Goal: Task Accomplishment & Management: Use online tool/utility

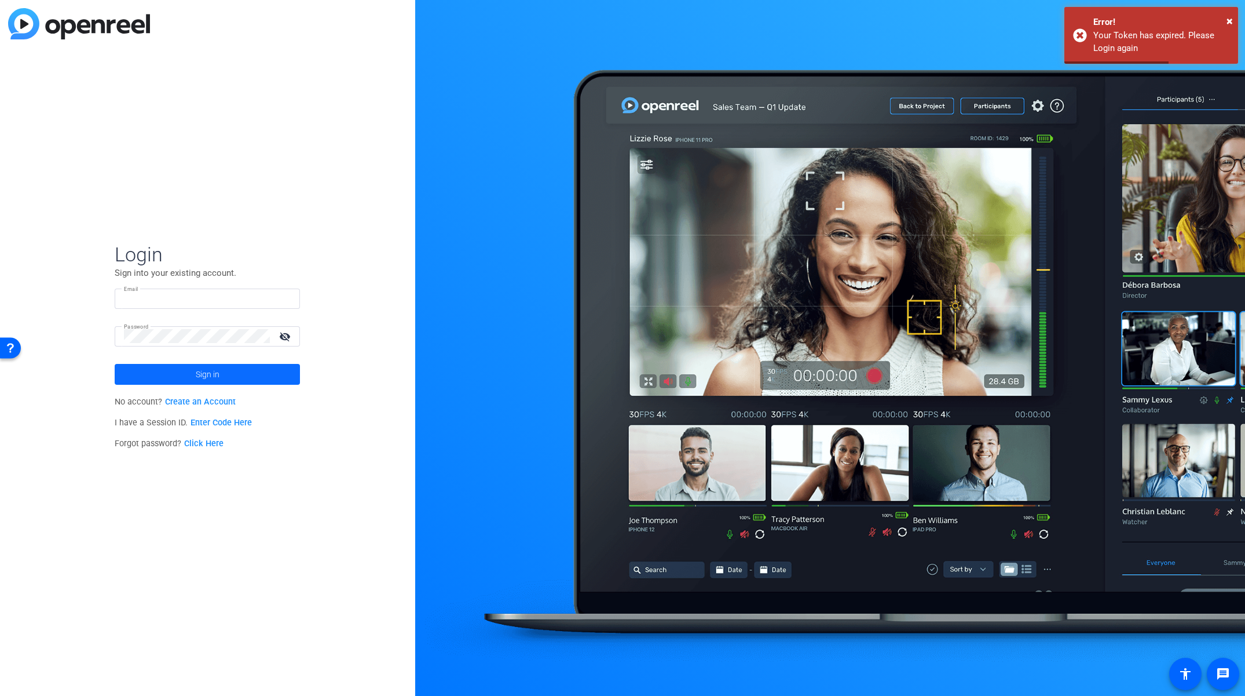
type input "abraham_turcotte@uhg.com"
click at [247, 381] on span at bounding box center [207, 374] width 185 height 28
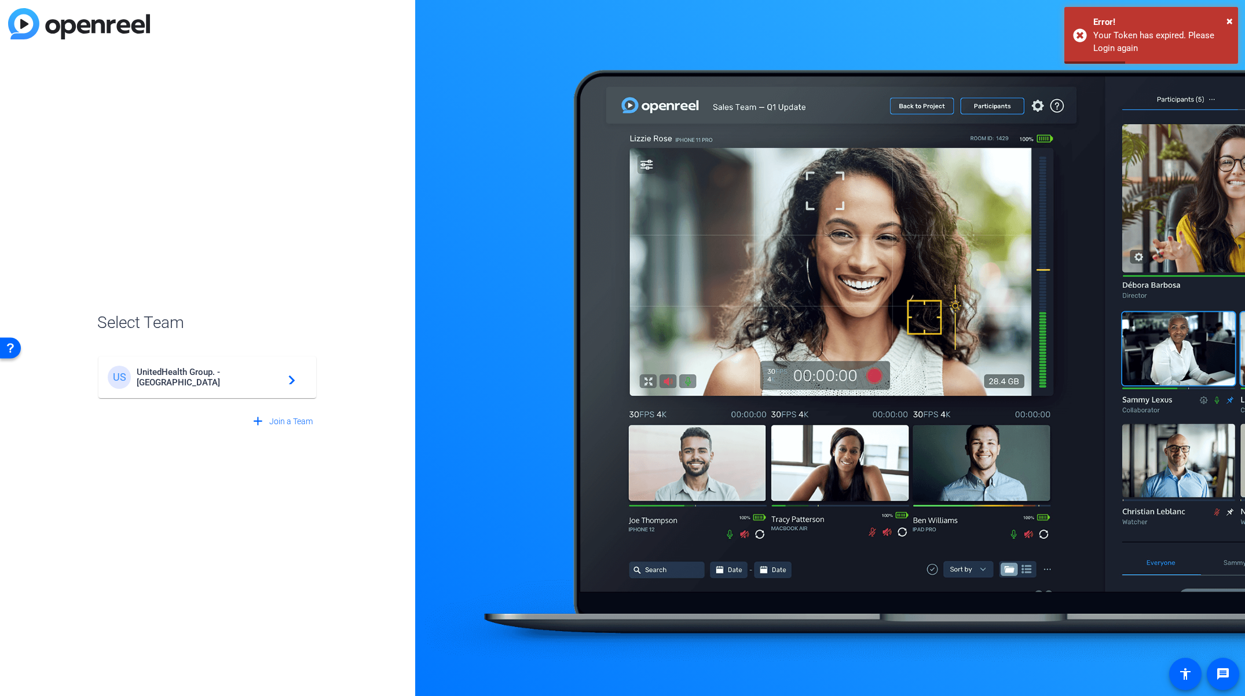
click at [247, 381] on span "UnitedHealth Group. - Tilt Studios" at bounding box center [209, 377] width 145 height 21
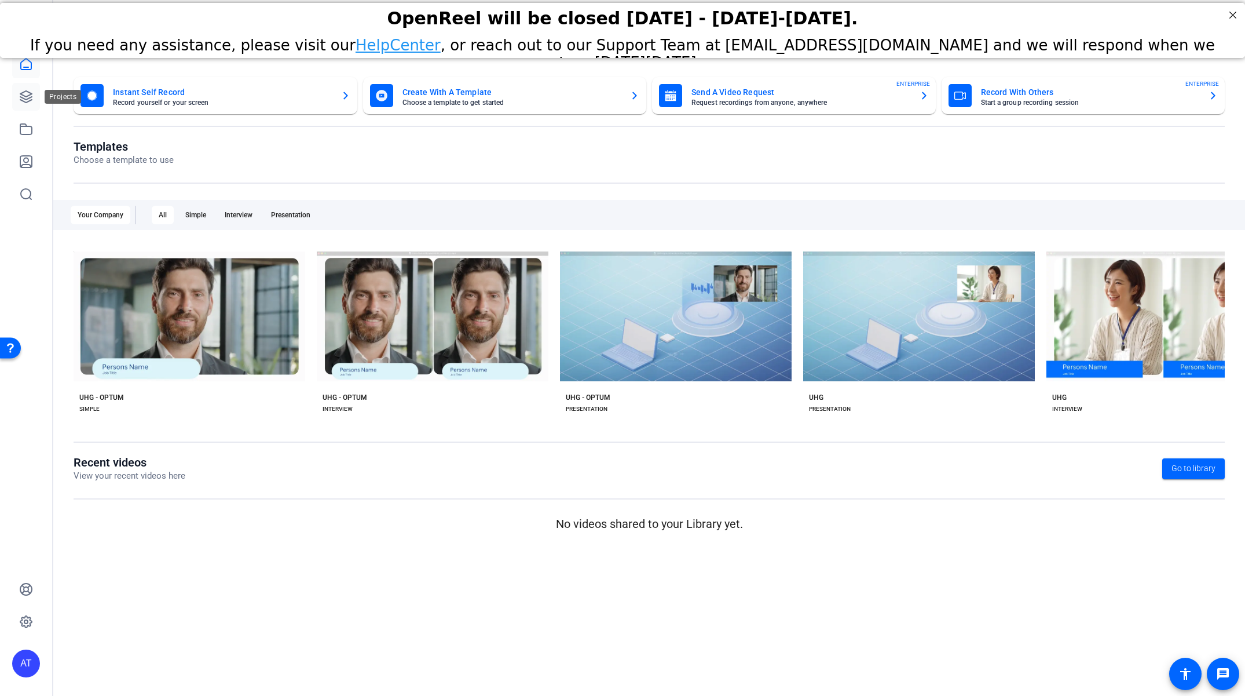
click at [28, 93] on icon at bounding box center [26, 97] width 14 height 14
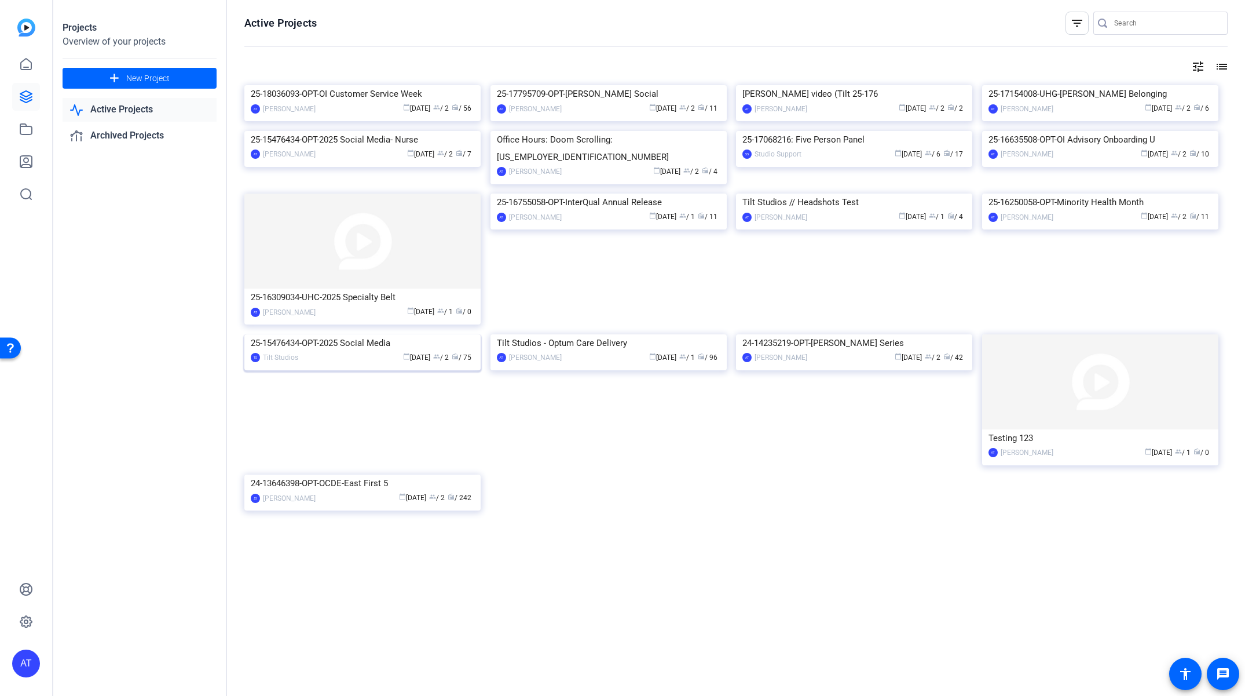
scroll to position [148, 0]
click at [555, 352] on div "Tilt Studios - Optum Care Delivery" at bounding box center [609, 342] width 224 height 17
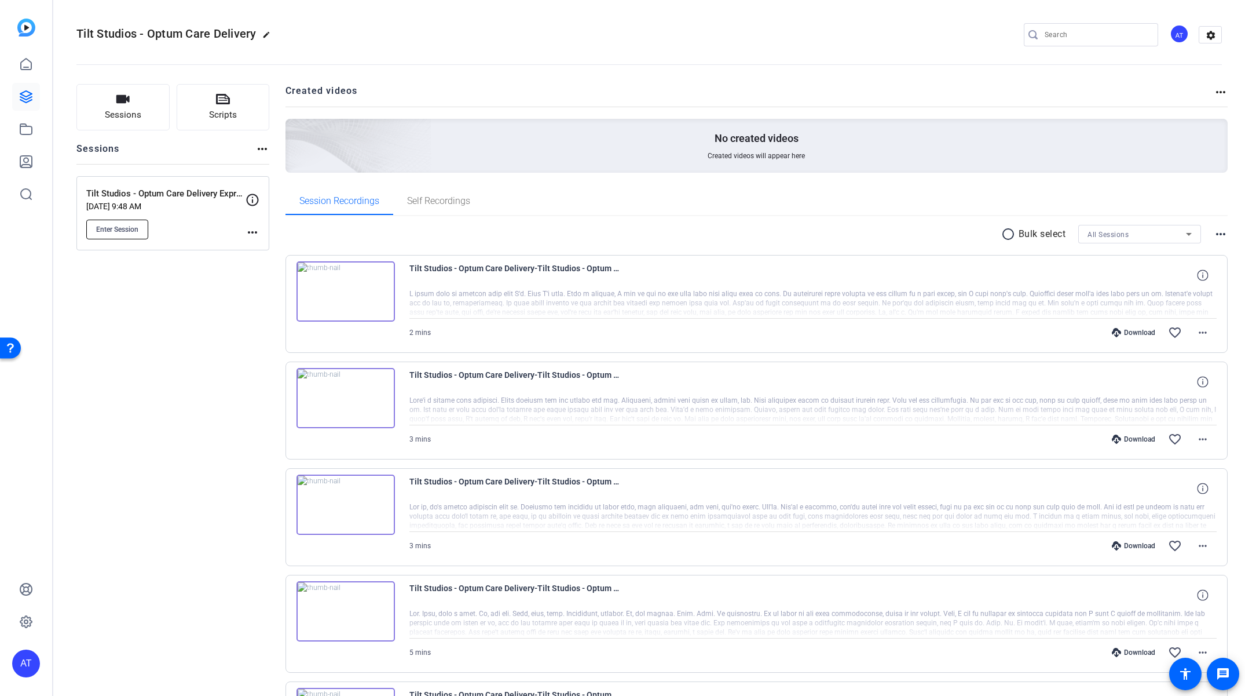
click at [114, 227] on span "Enter Session" at bounding box center [117, 229] width 42 height 9
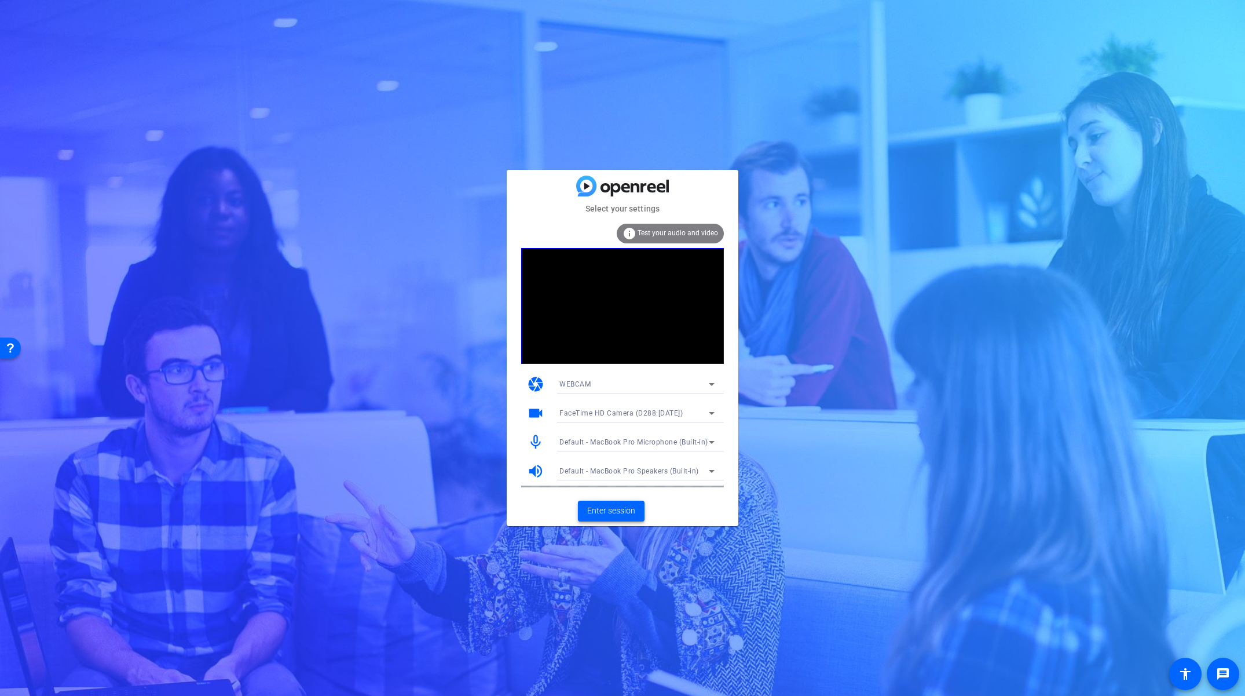
click at [612, 511] on span "Enter session" at bounding box center [611, 510] width 48 height 12
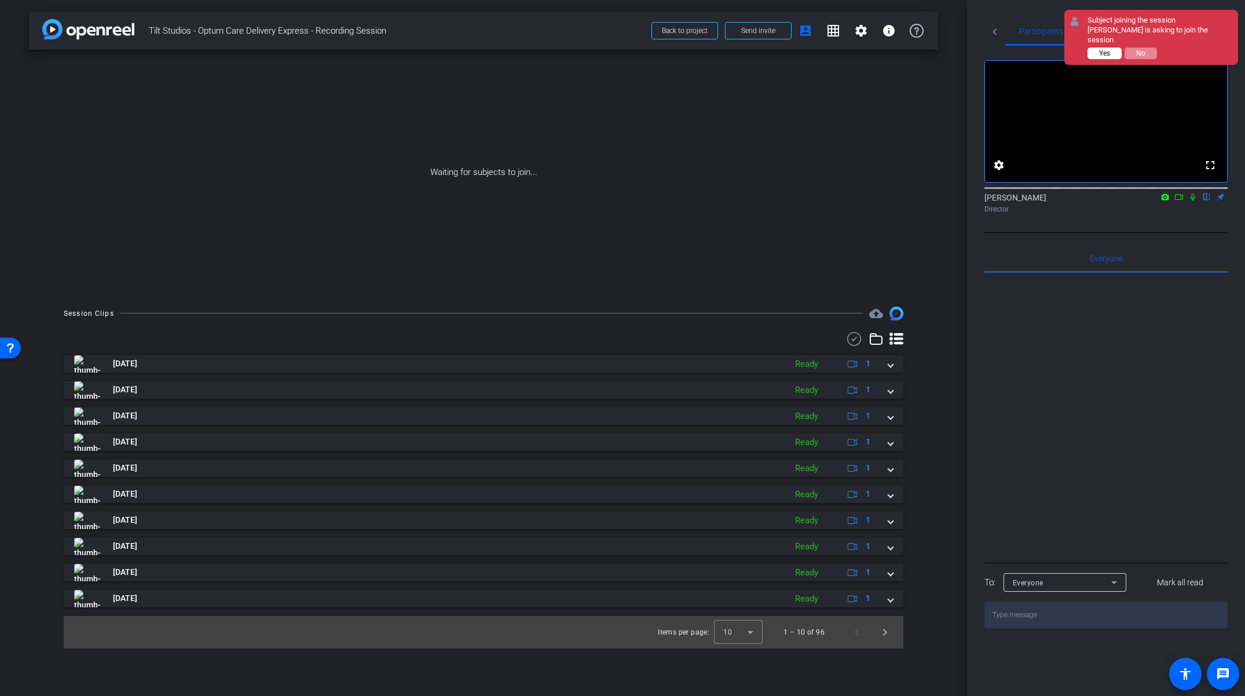
click at [1109, 49] on span "Yes" at bounding box center [1104, 53] width 11 height 8
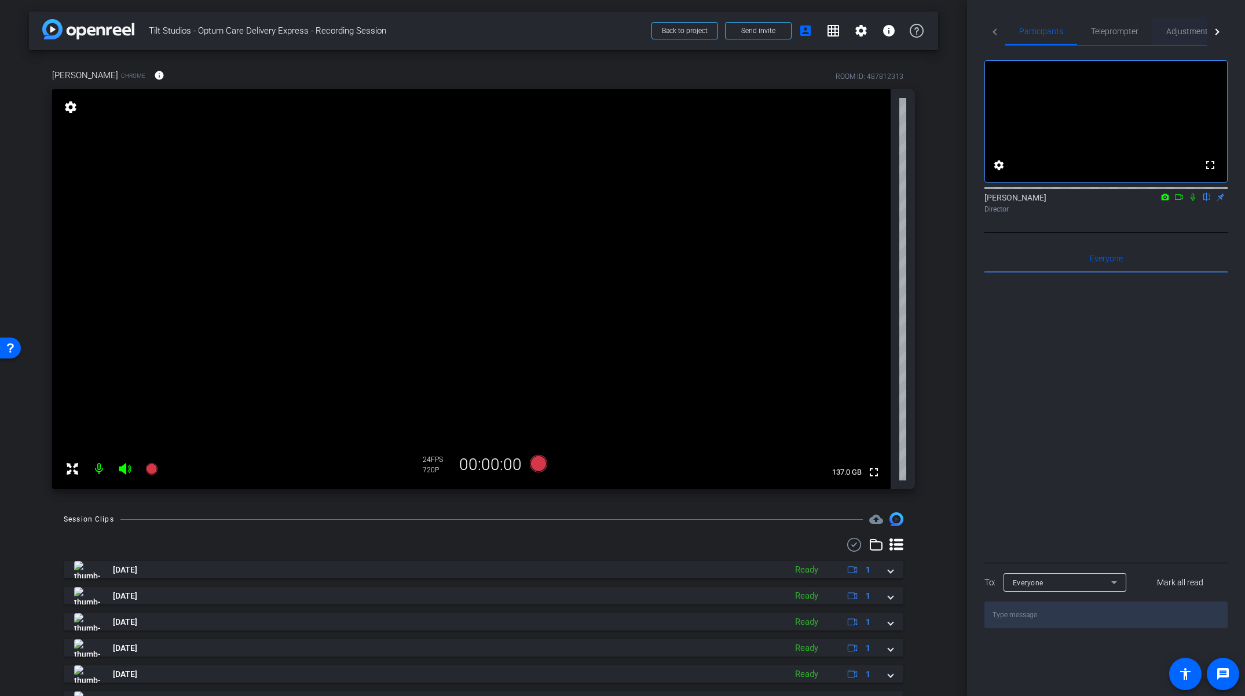
click at [1191, 35] on span "Adjustments" at bounding box center [1190, 31] width 46 height 8
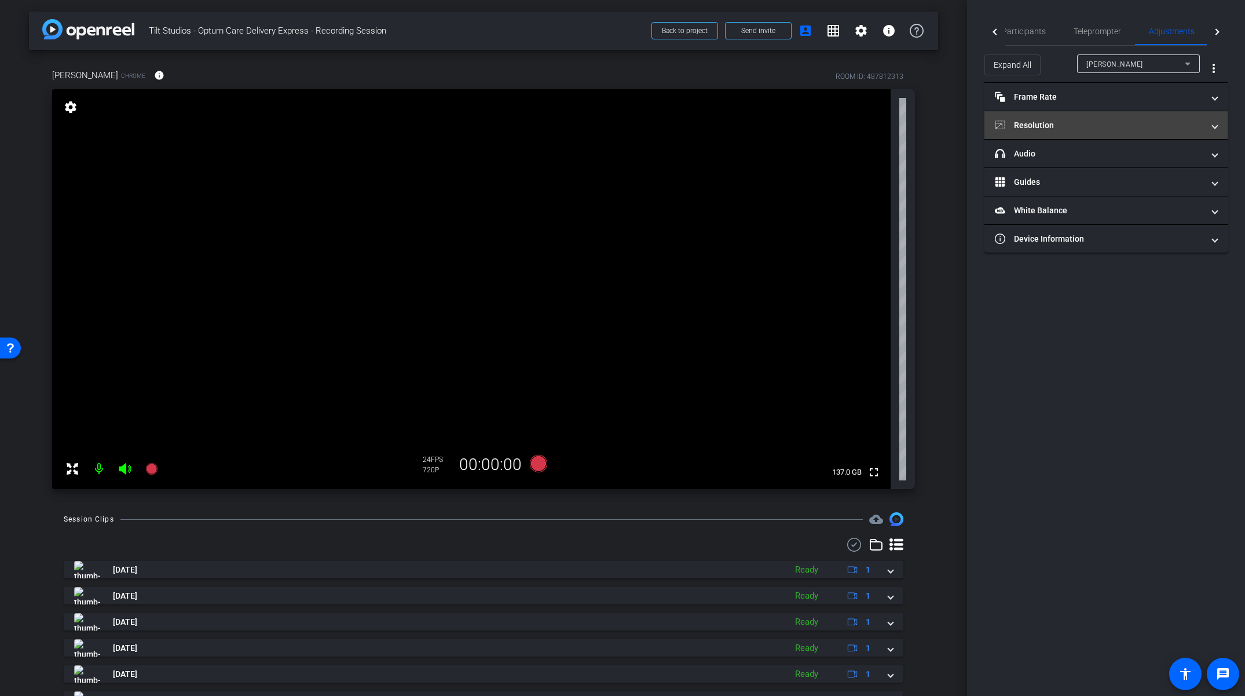
click at [1078, 134] on mat-expansion-panel-header "Resolution" at bounding box center [1106, 125] width 243 height 28
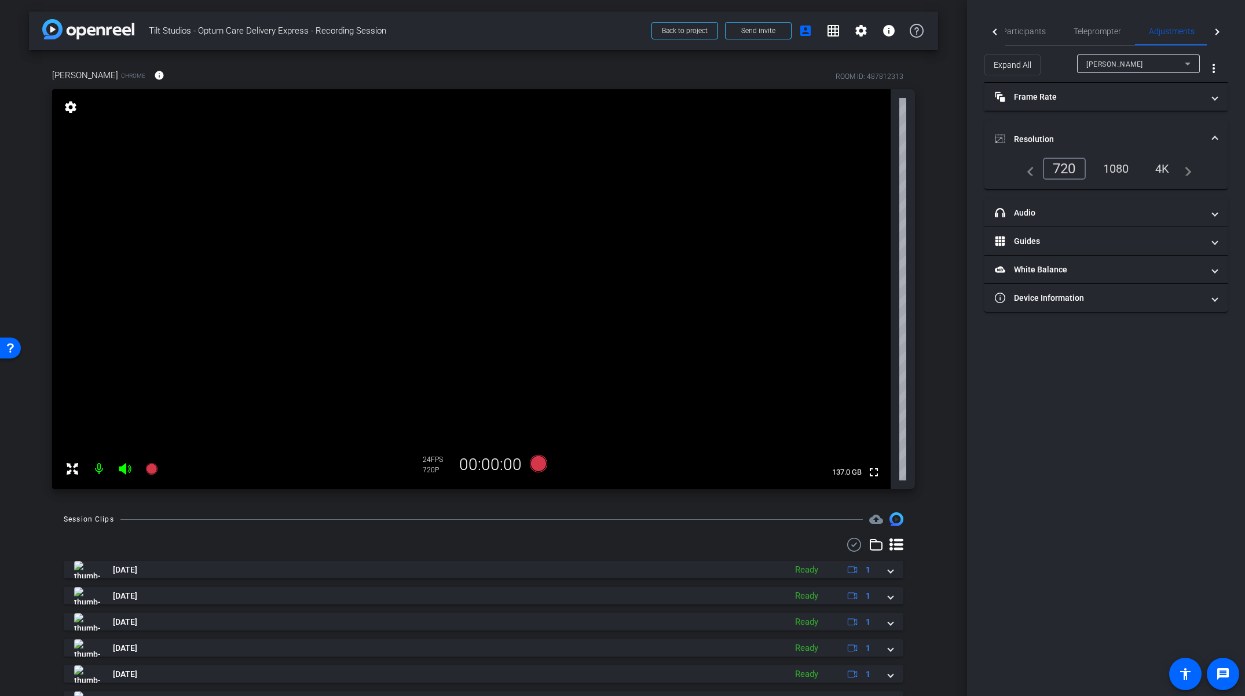
click at [1126, 177] on div "1080" at bounding box center [1116, 169] width 43 height 20
click at [1063, 101] on mat-panel-title "Frame Rate Frame Rate" at bounding box center [1099, 97] width 209 height 12
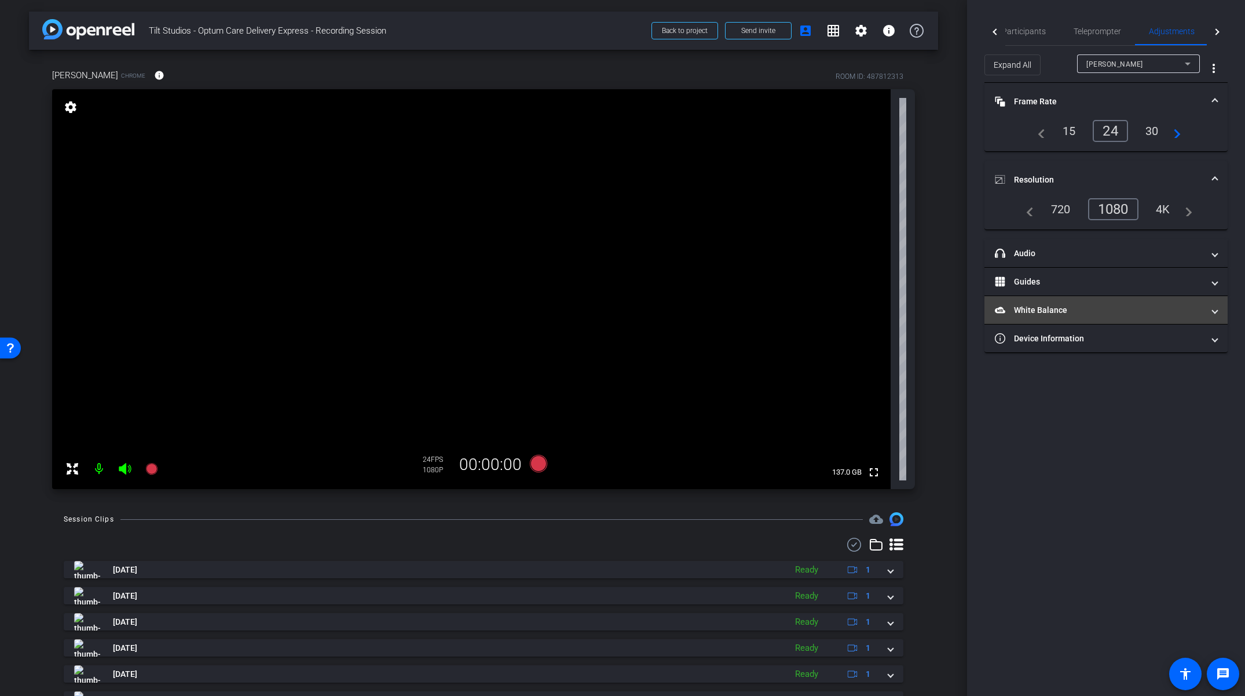
click at [1080, 307] on mat-panel-title "White Balance White Balance" at bounding box center [1099, 310] width 209 height 12
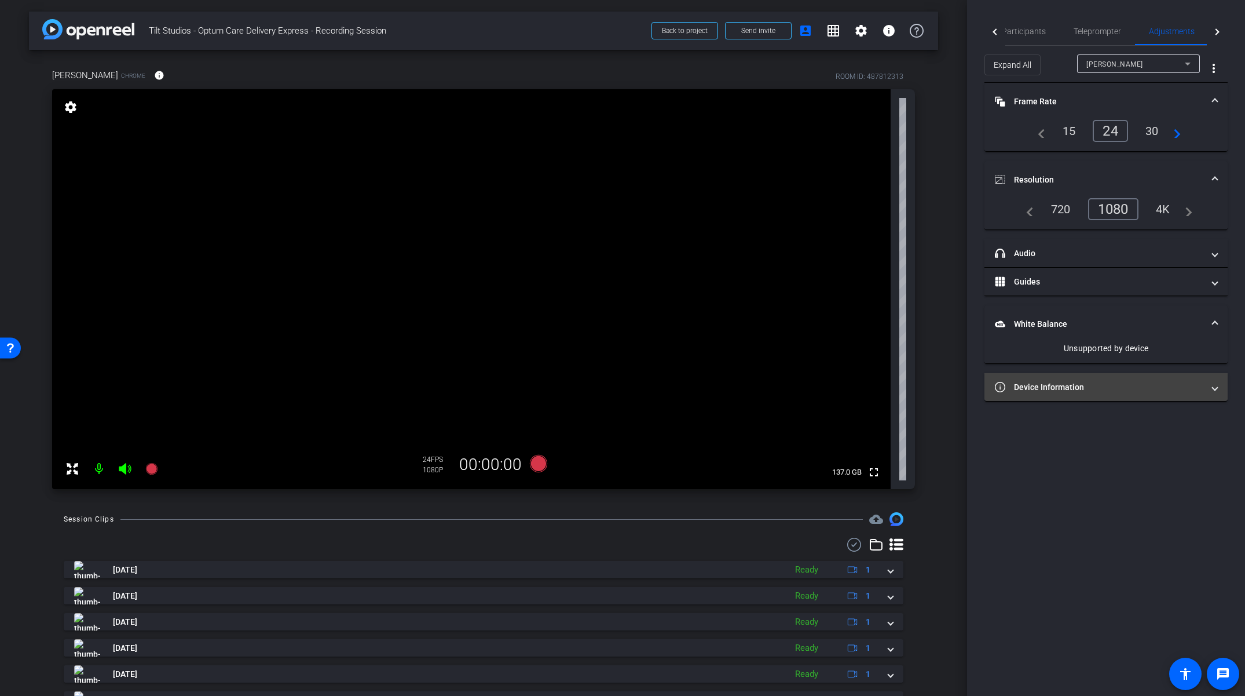
click at [1077, 390] on mat-panel-title "Device Information" at bounding box center [1099, 387] width 209 height 12
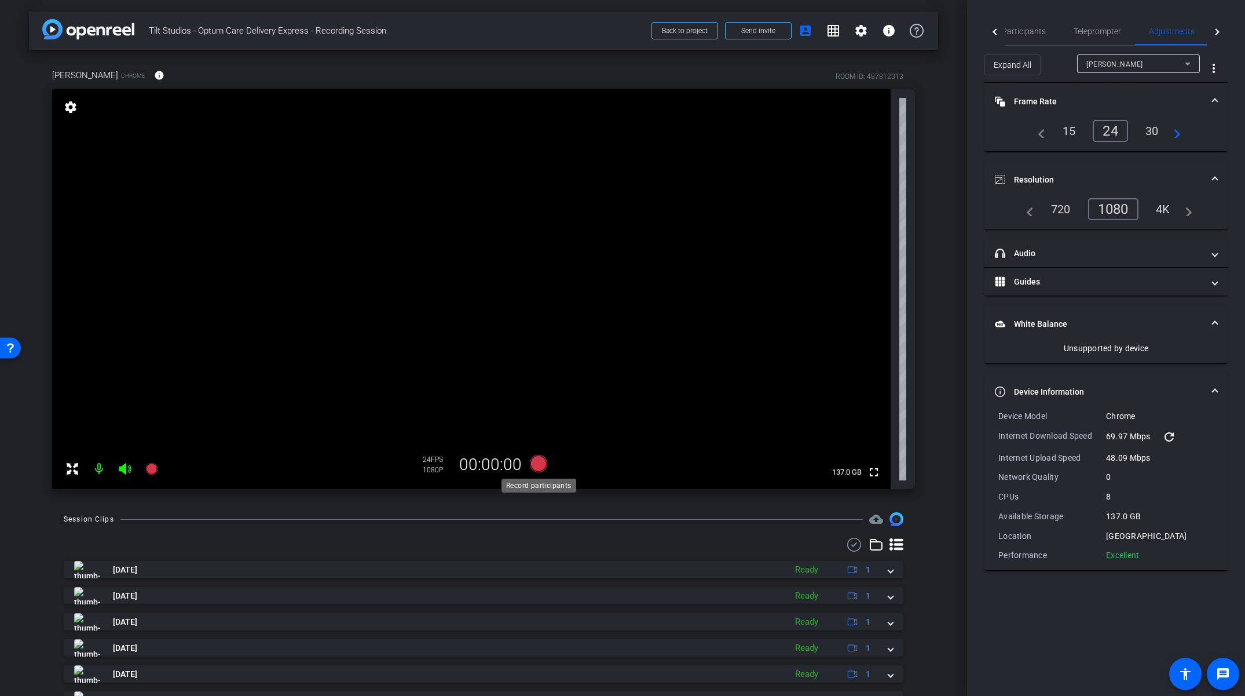
click at [540, 469] on icon at bounding box center [538, 463] width 17 height 17
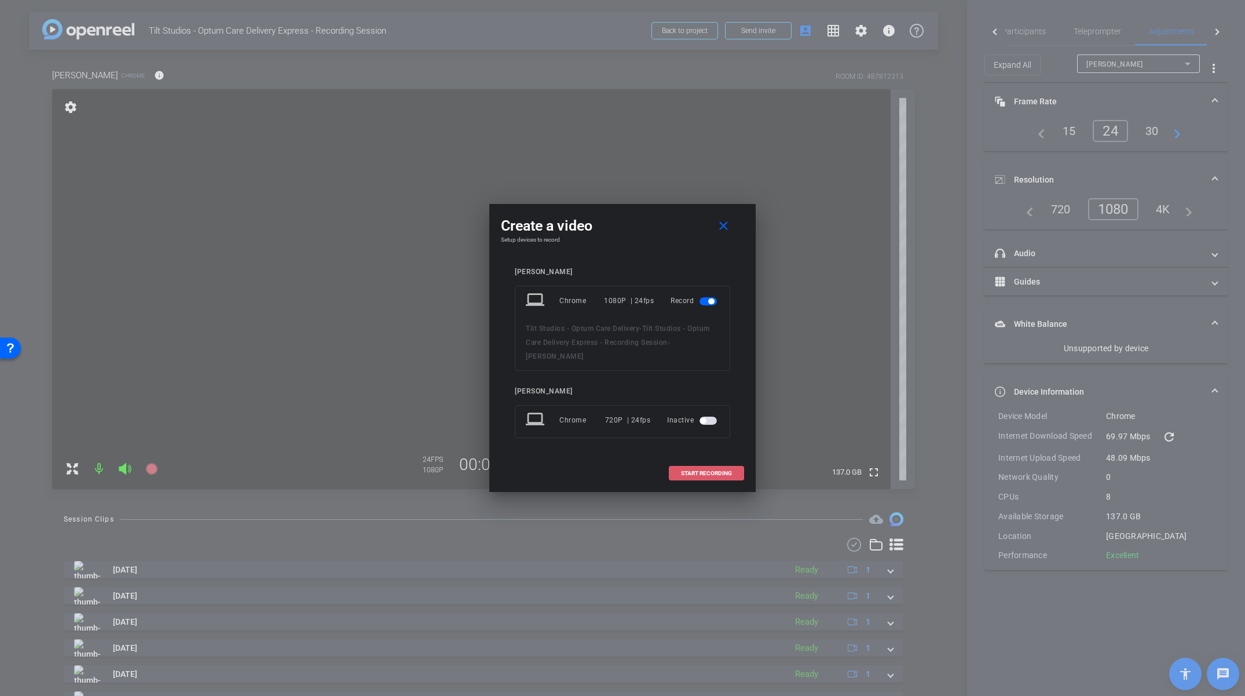
click at [693, 474] on span "START RECORDING" at bounding box center [706, 473] width 51 height 6
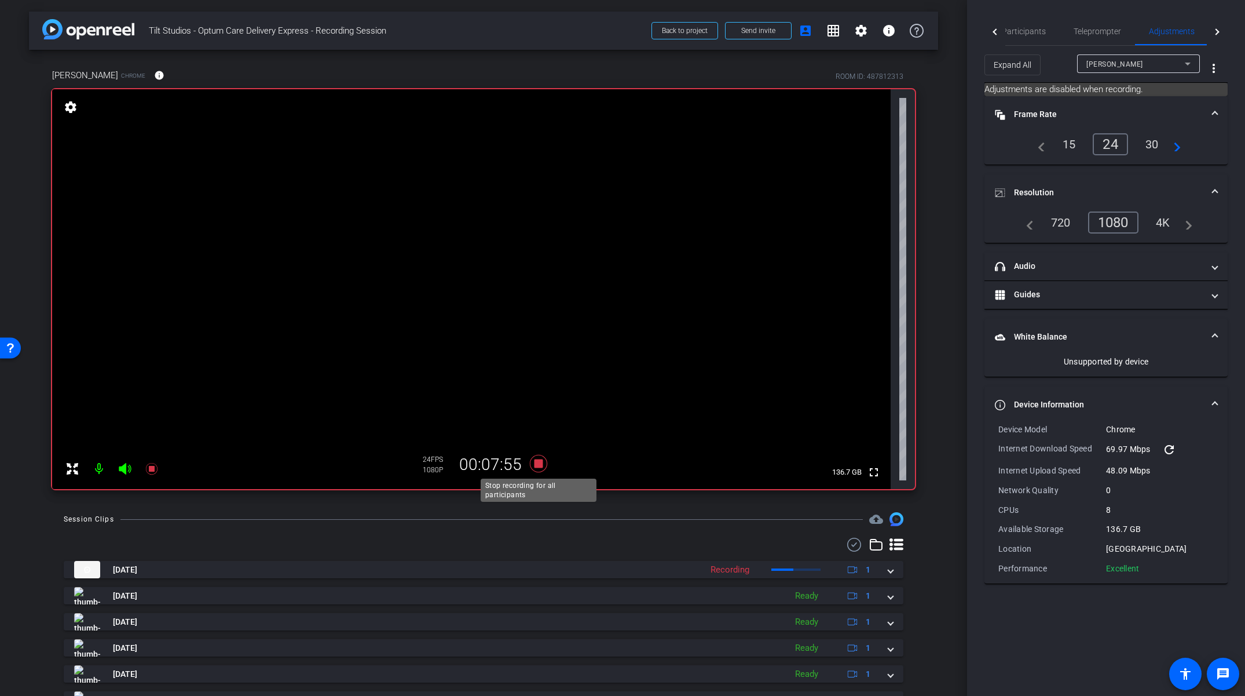
click at [538, 463] on icon at bounding box center [538, 463] width 17 height 17
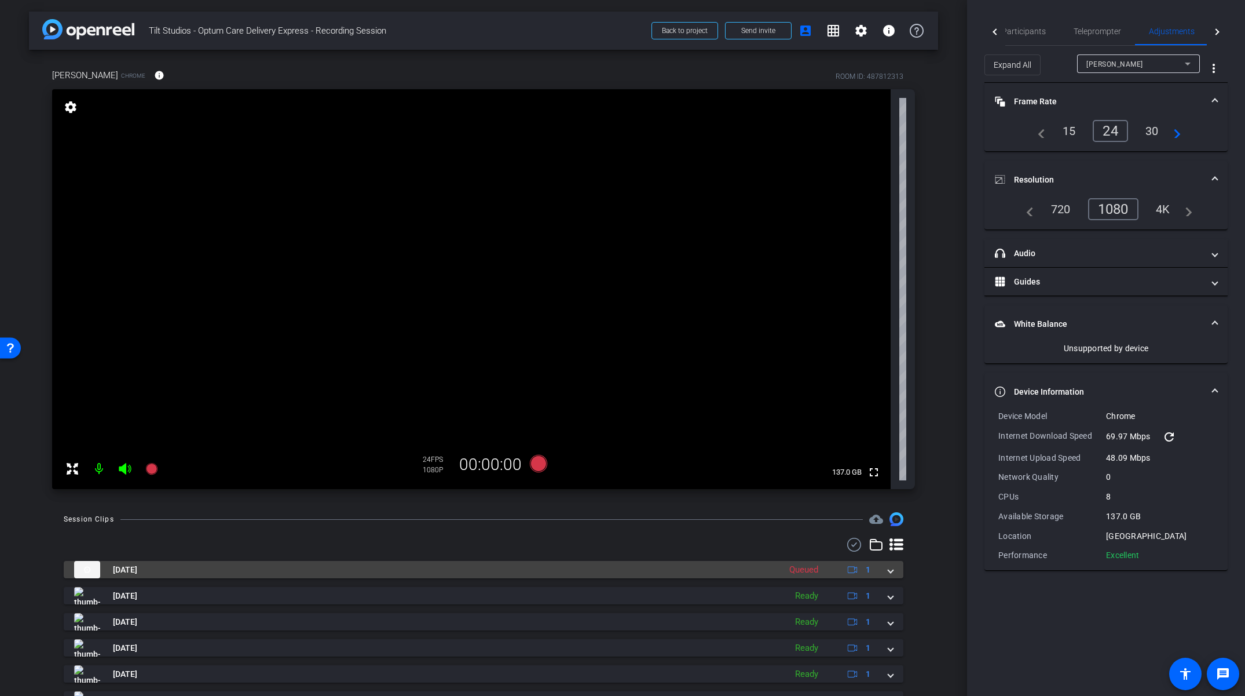
click at [892, 569] on span at bounding box center [891, 570] width 5 height 12
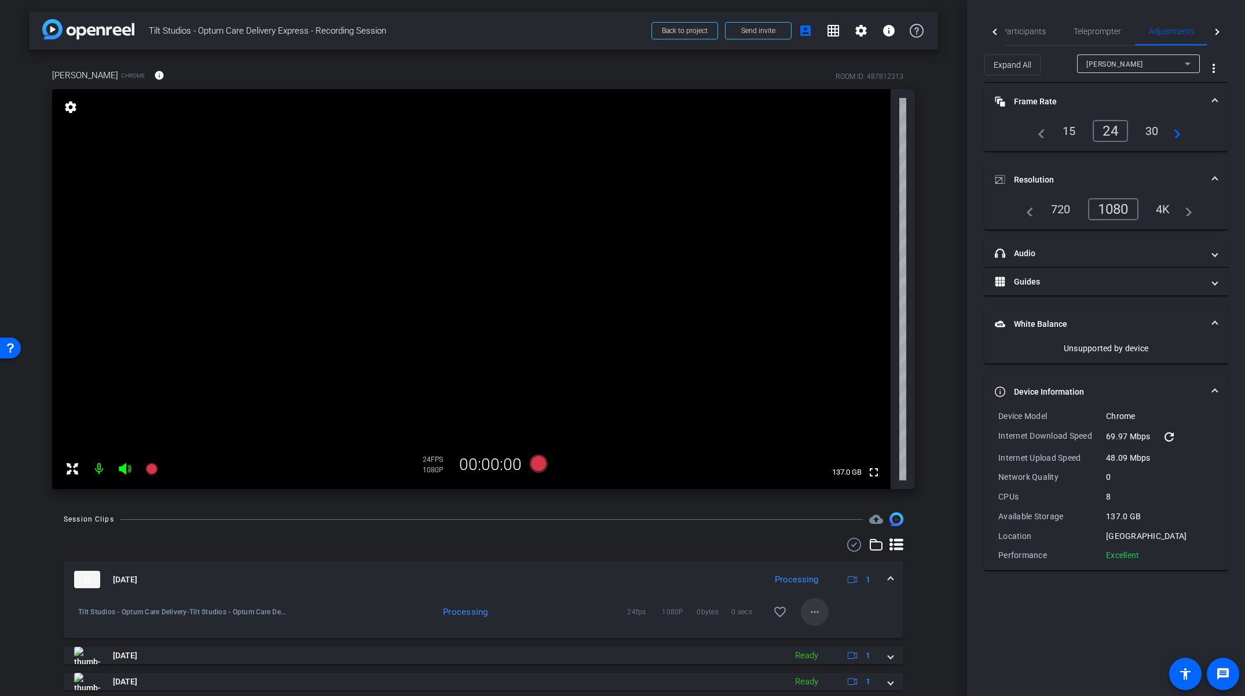
click at [816, 615] on mat-icon "more_horiz" at bounding box center [815, 612] width 14 height 14
click at [580, 562] on div at bounding box center [622, 348] width 1245 height 696
click at [536, 465] on icon at bounding box center [538, 463] width 17 height 17
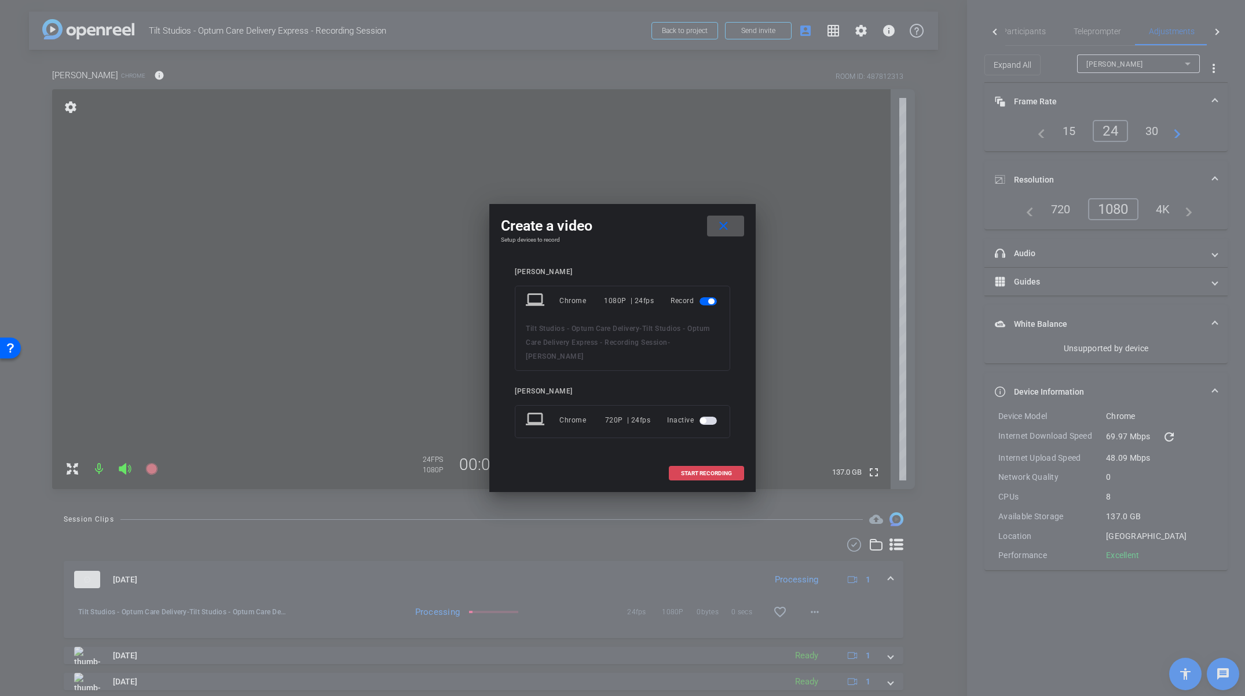
click at [711, 475] on span "START RECORDING" at bounding box center [706, 473] width 51 height 6
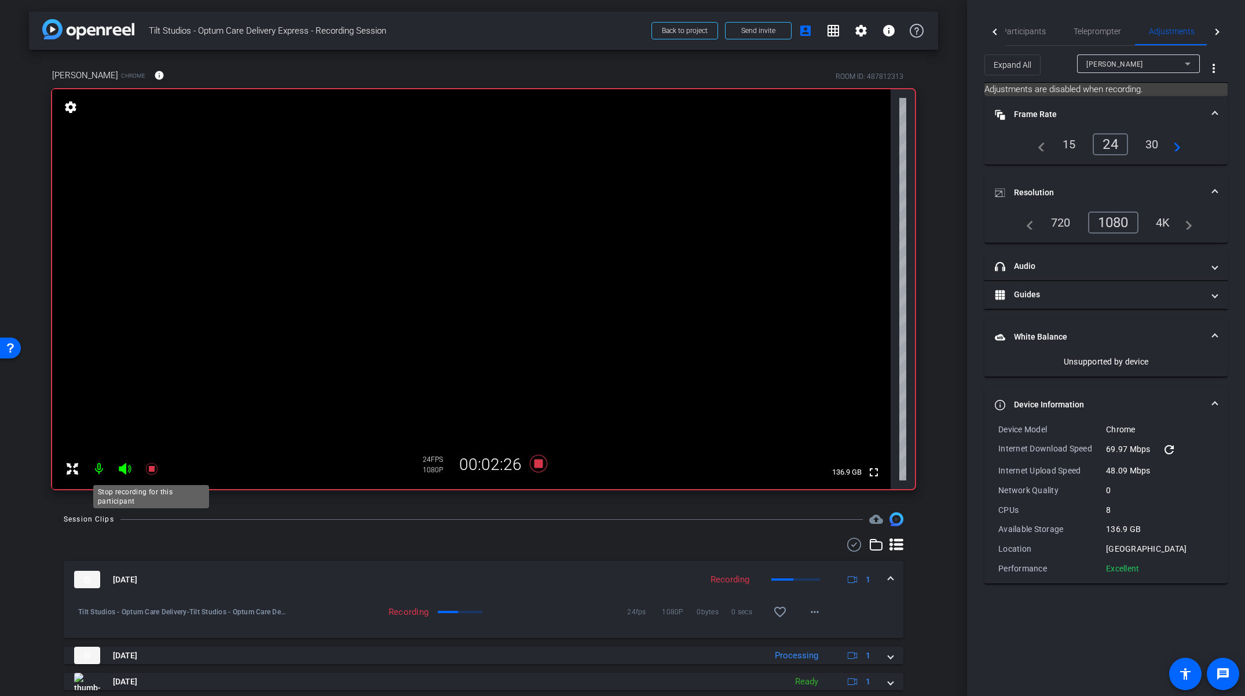
click at [145, 469] on icon at bounding box center [152, 469] width 14 height 14
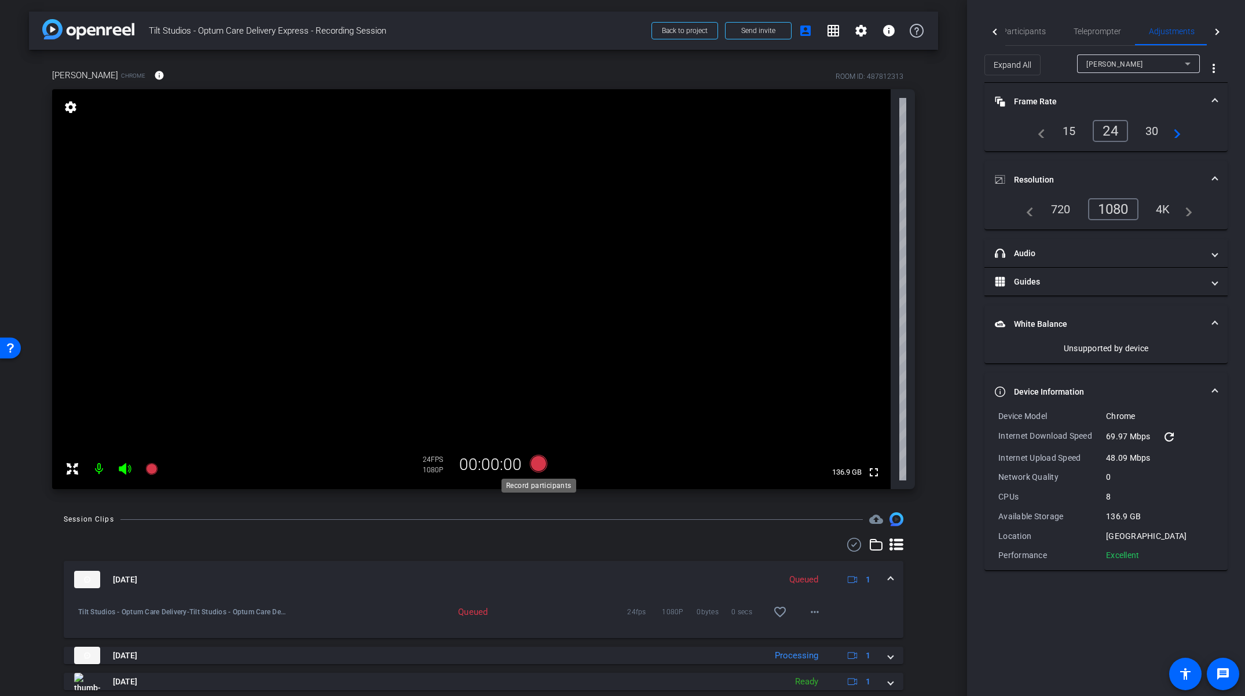
click at [539, 462] on icon at bounding box center [538, 463] width 17 height 17
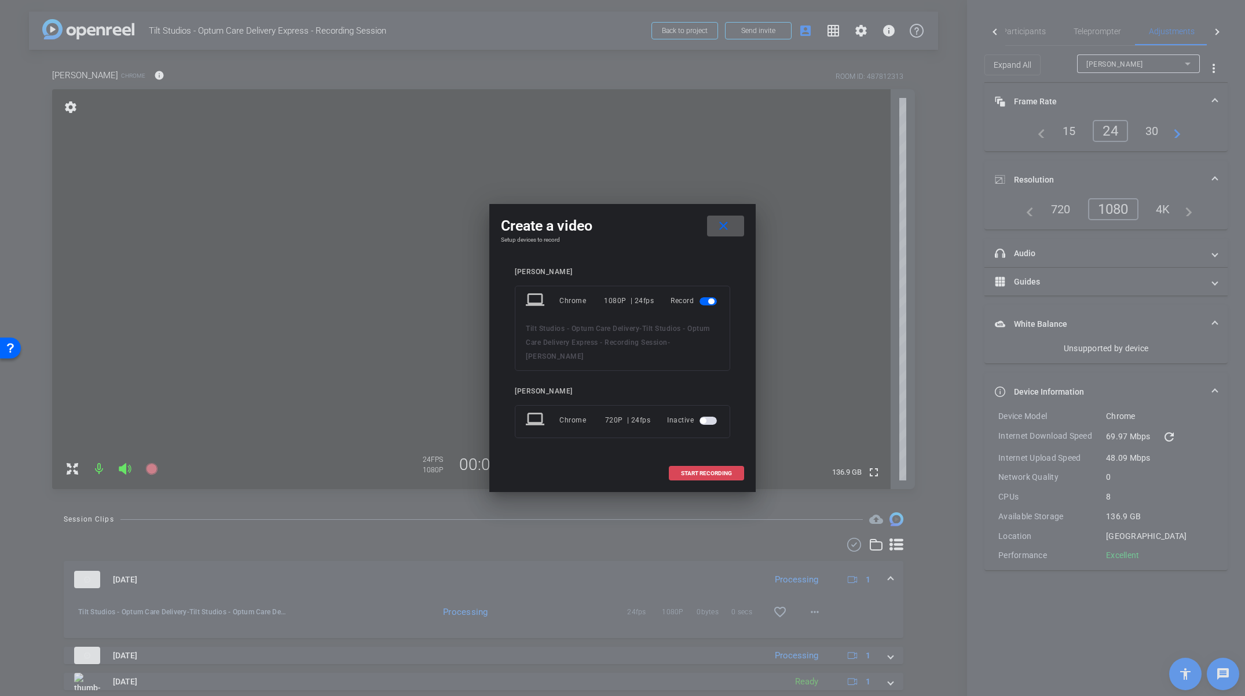
click at [722, 478] on span at bounding box center [707, 473] width 74 height 28
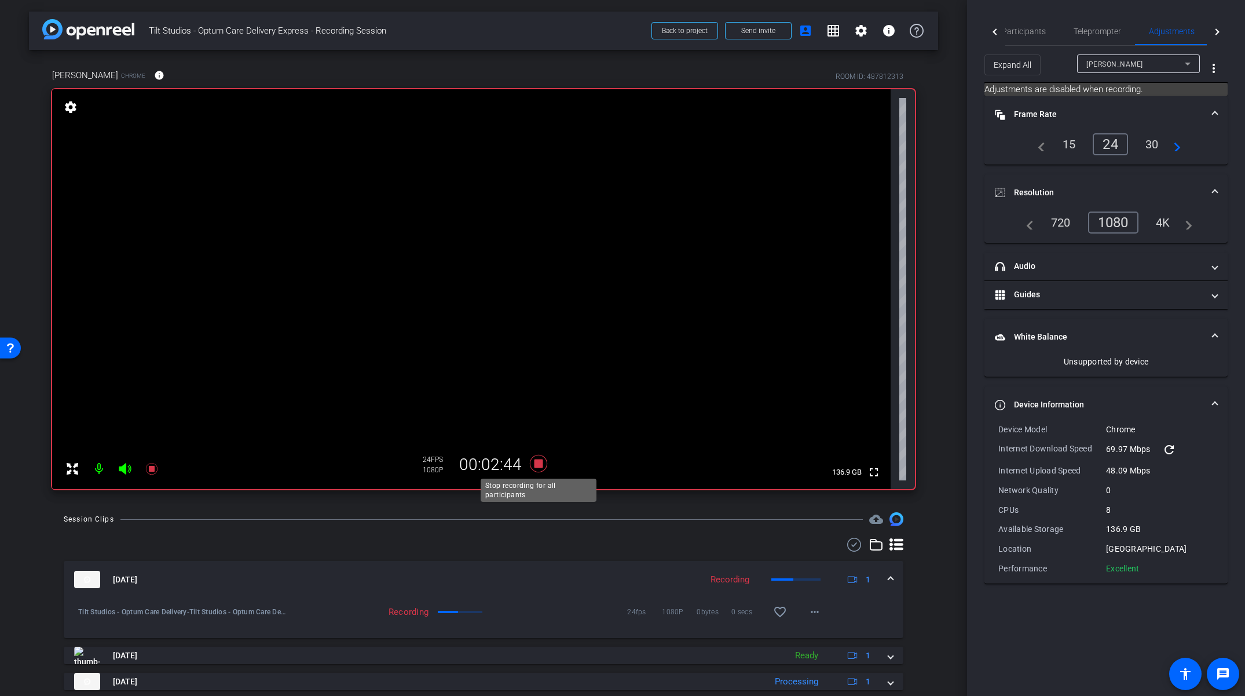
click at [535, 464] on icon at bounding box center [538, 463] width 17 height 17
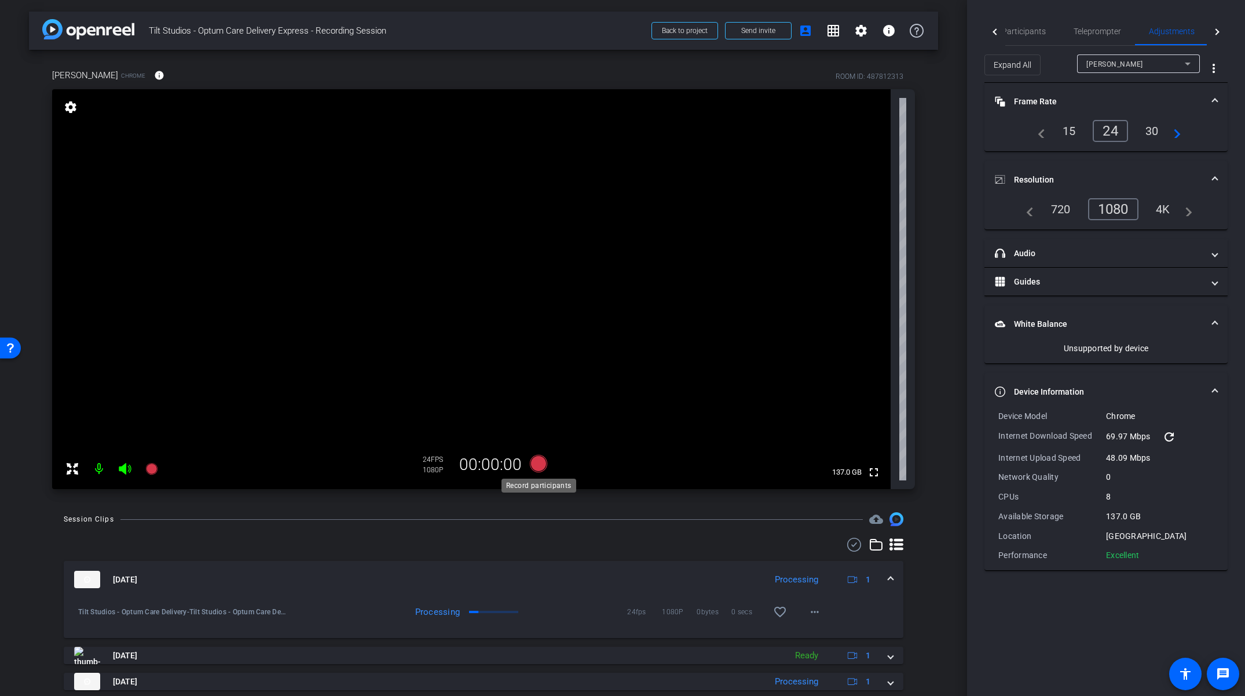
click at [537, 463] on icon at bounding box center [538, 463] width 17 height 17
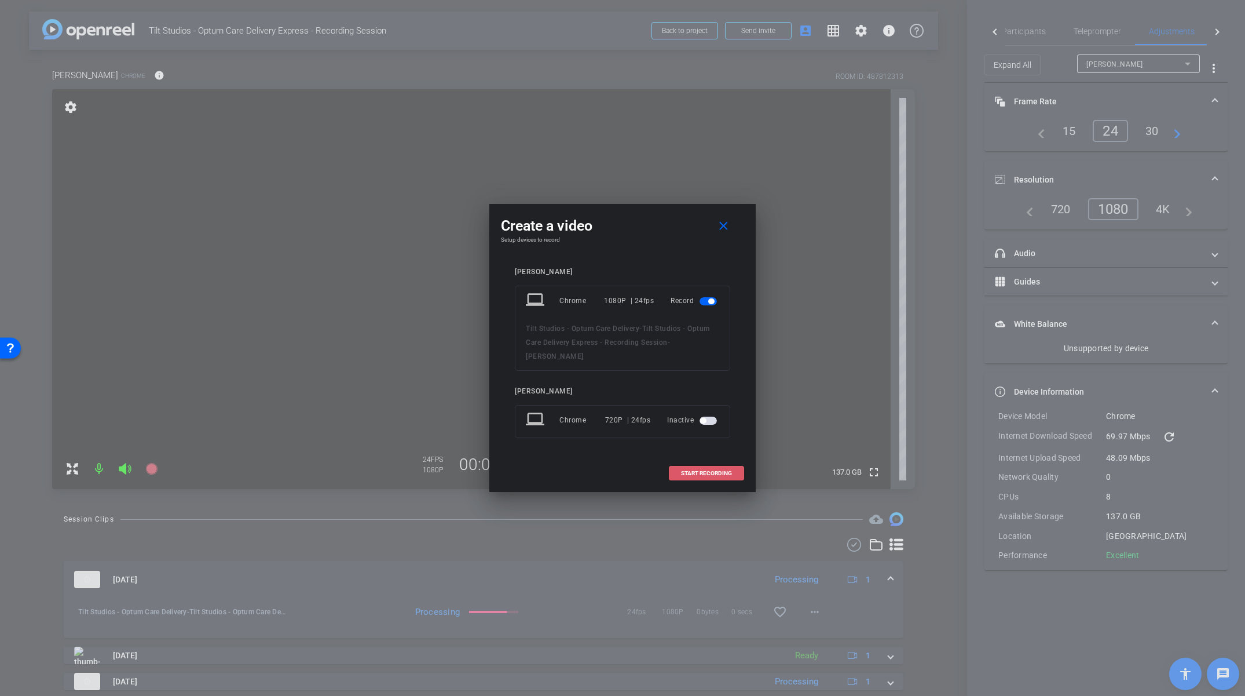
click at [689, 472] on span "START RECORDING" at bounding box center [706, 473] width 51 height 6
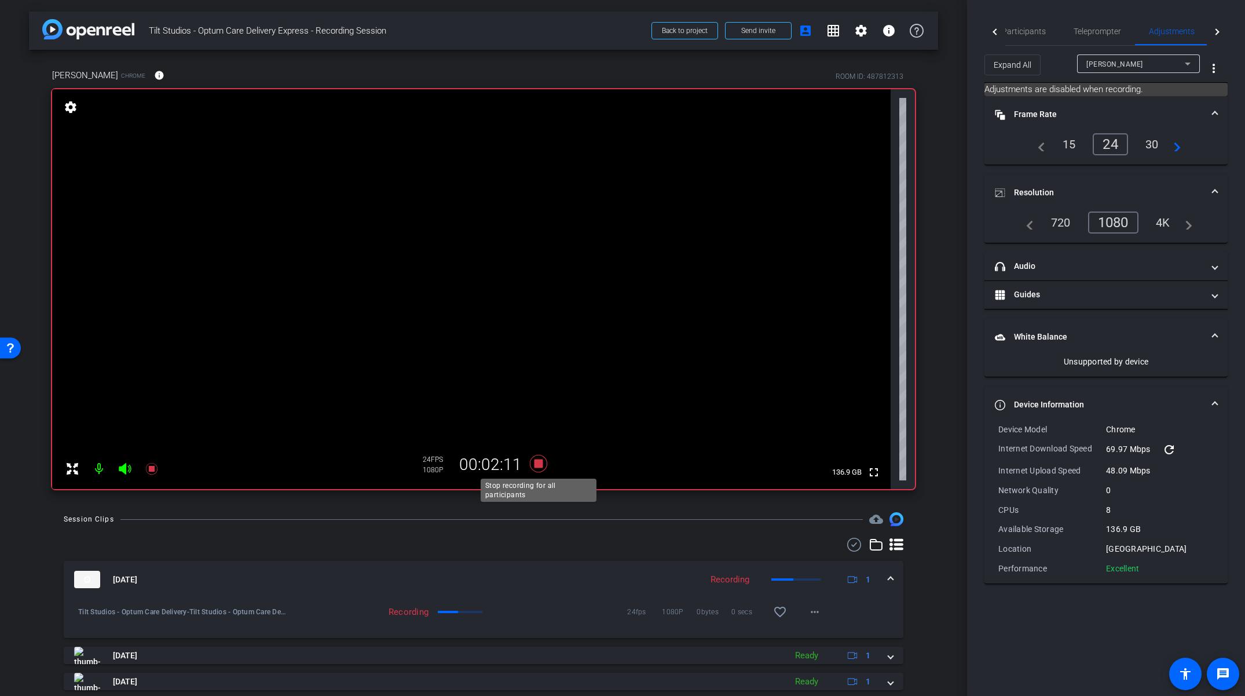
click at [539, 464] on icon at bounding box center [538, 463] width 17 height 17
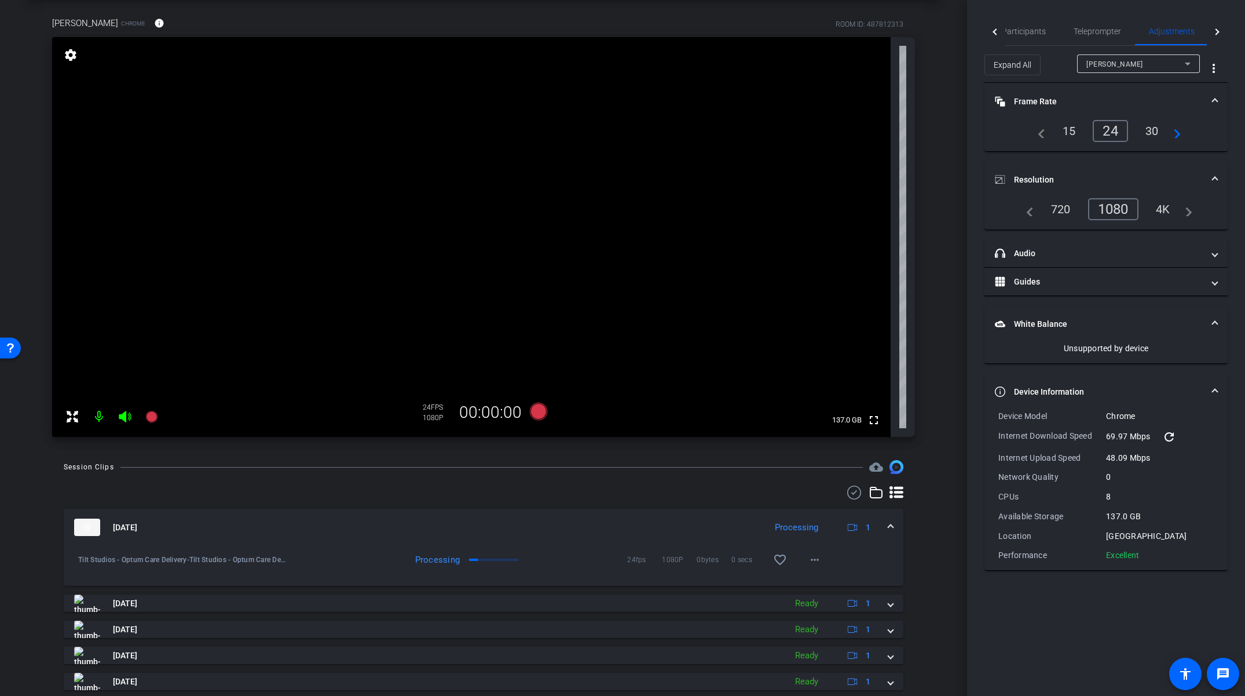
scroll to position [53, 0]
